Goal: Task Accomplishment & Management: Use online tool/utility

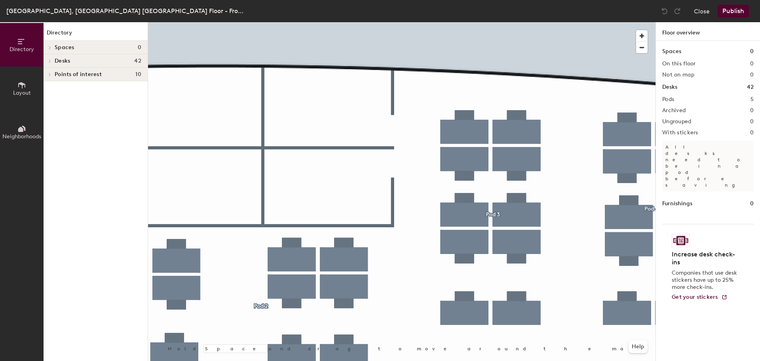
click at [568, 22] on div at bounding box center [402, 22] width 508 height 0
click at [363, 22] on div at bounding box center [402, 22] width 508 height 0
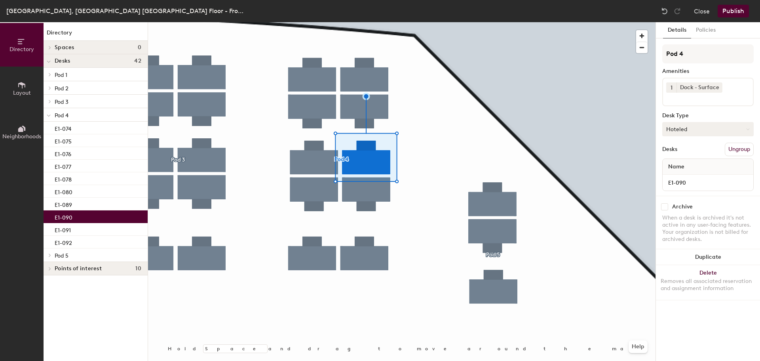
click at [707, 124] on button "Hoteled" at bounding box center [708, 129] width 91 height 14
click at [693, 151] on div "Assigned" at bounding box center [702, 154] width 79 height 12
click at [735, 8] on button "Publish" at bounding box center [733, 11] width 31 height 13
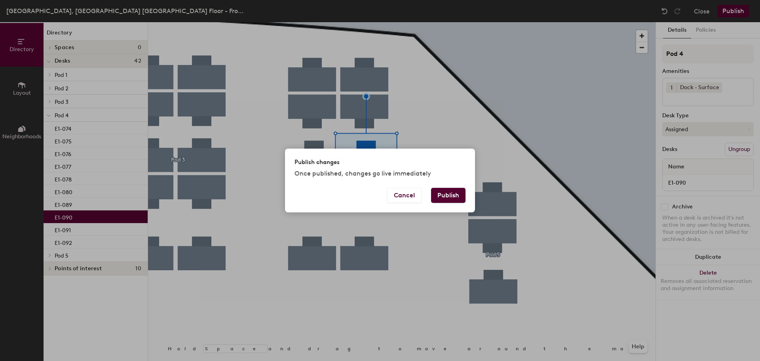
click at [457, 193] on button "Publish" at bounding box center [448, 195] width 34 height 15
